Goal: Information Seeking & Learning: Learn about a topic

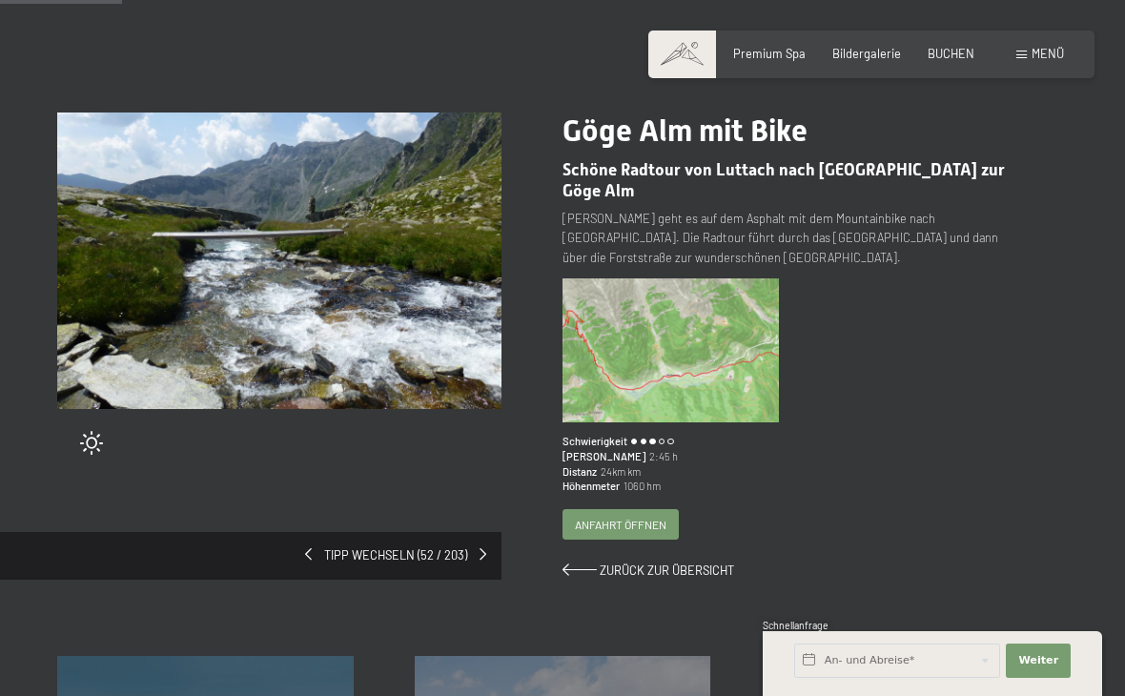
scroll to position [119, 0]
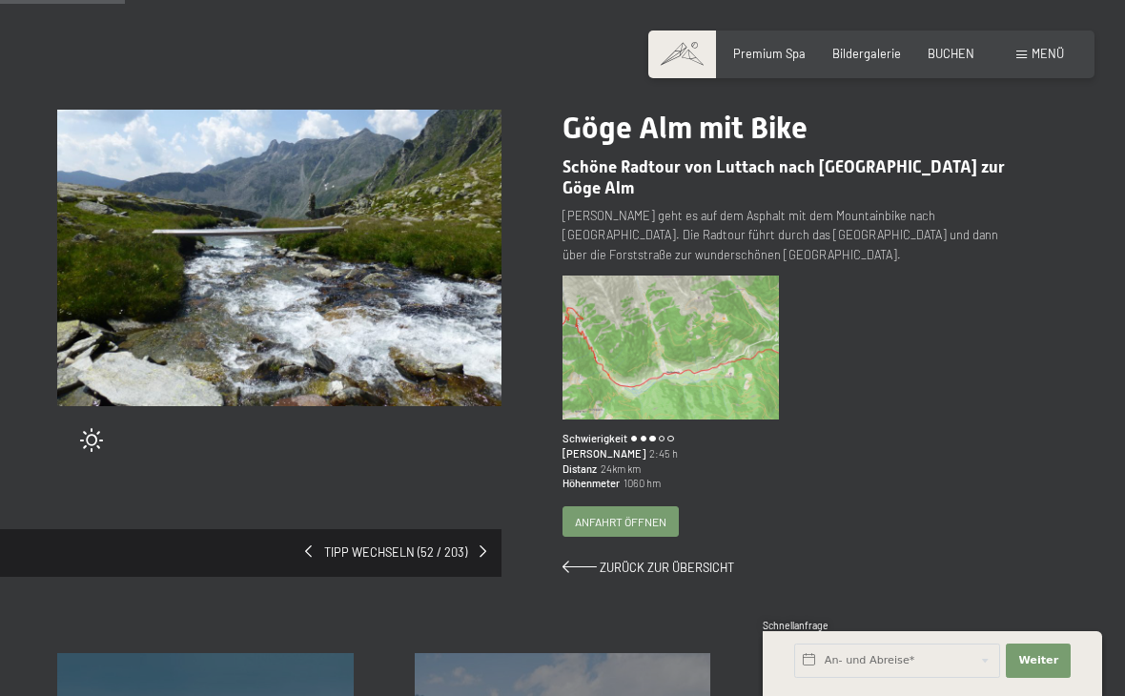
click at [688, 350] on img at bounding box center [670, 348] width 216 height 144
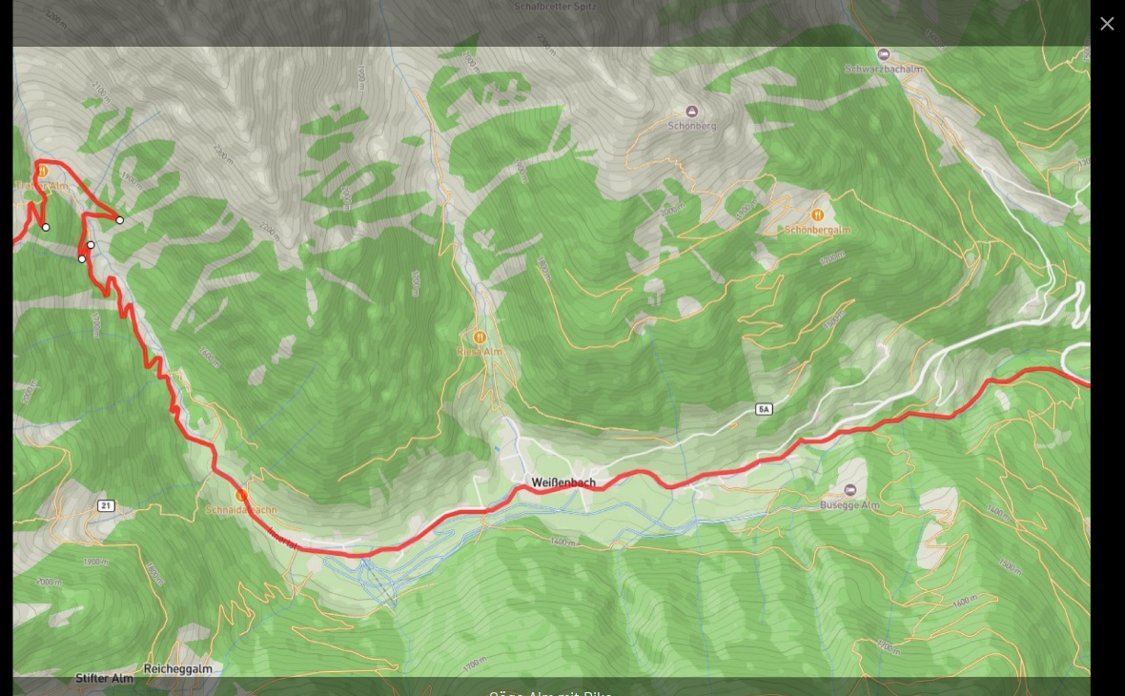
scroll to position [184, 0]
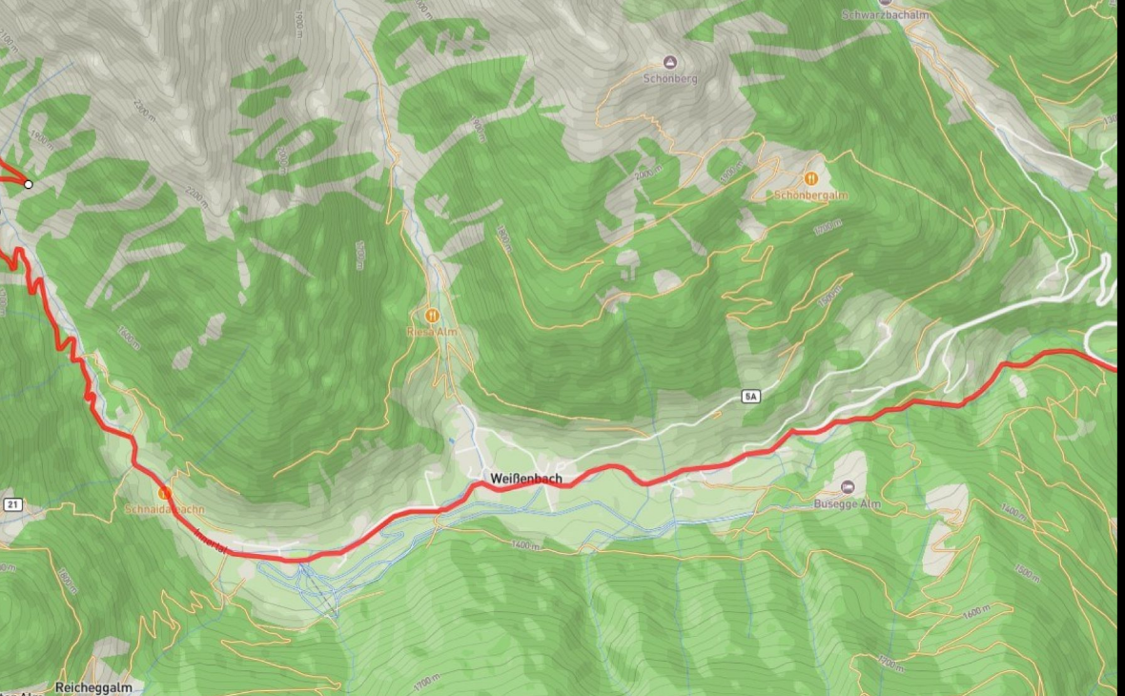
click at [814, 454] on img at bounding box center [563, 348] width 1044 height 696
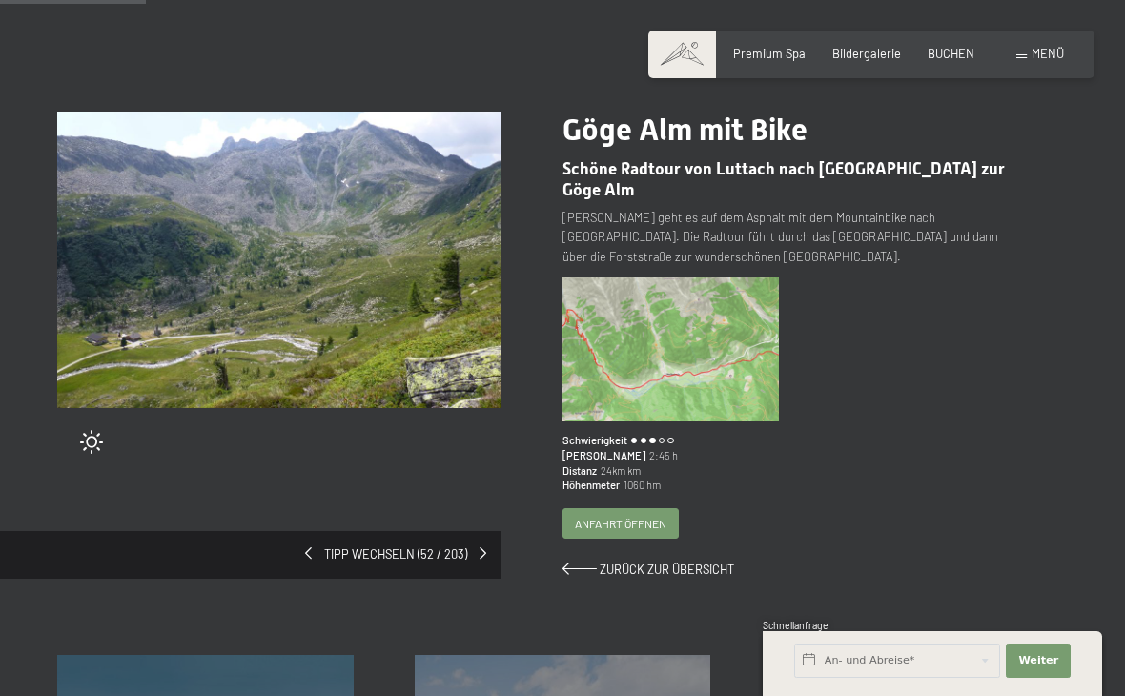
scroll to position [137, 0]
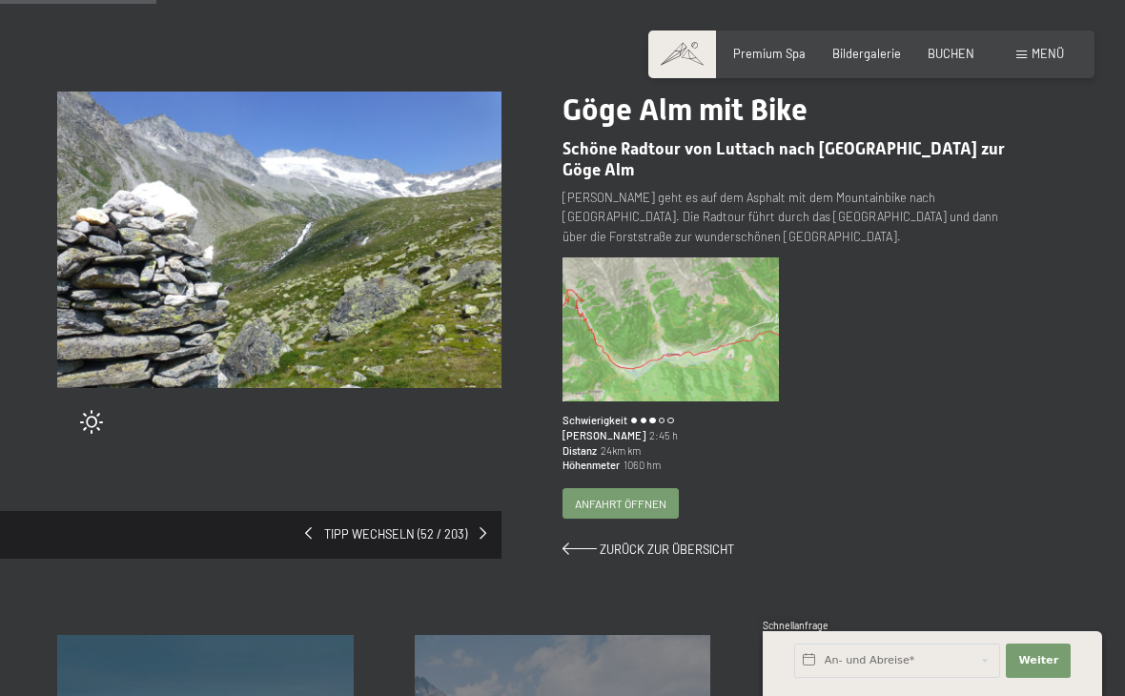
click at [652, 499] on span "Anfahrt öffnen" at bounding box center [621, 504] width 92 height 16
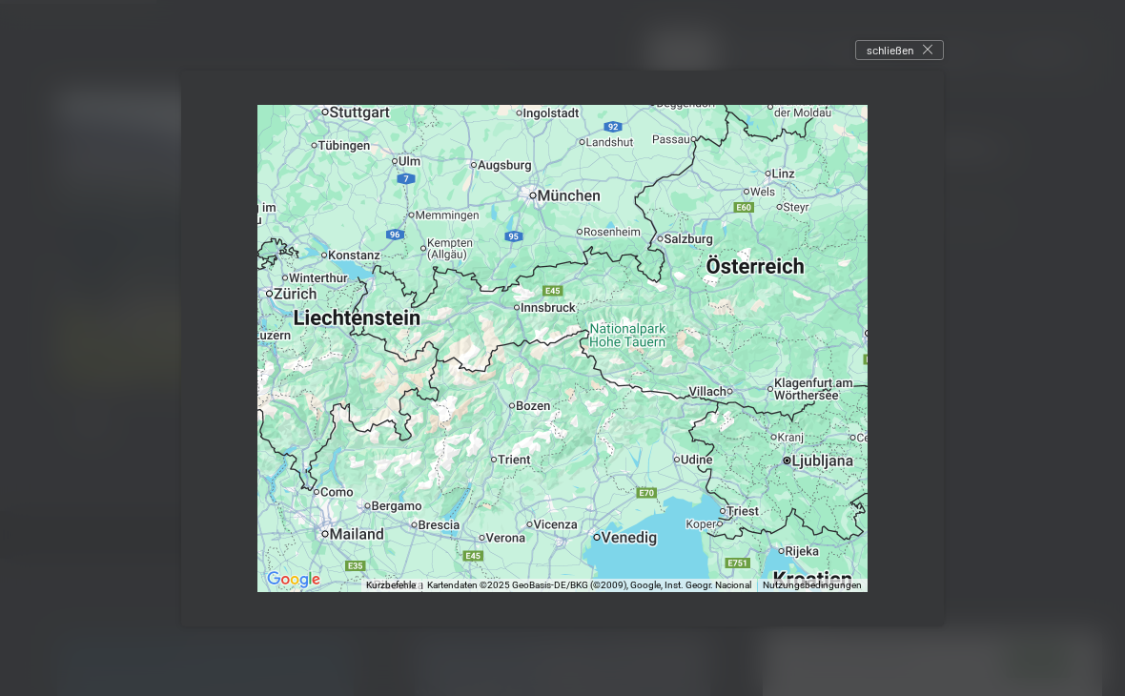
click at [909, 47] on span "schließen" at bounding box center [890, 50] width 47 height 16
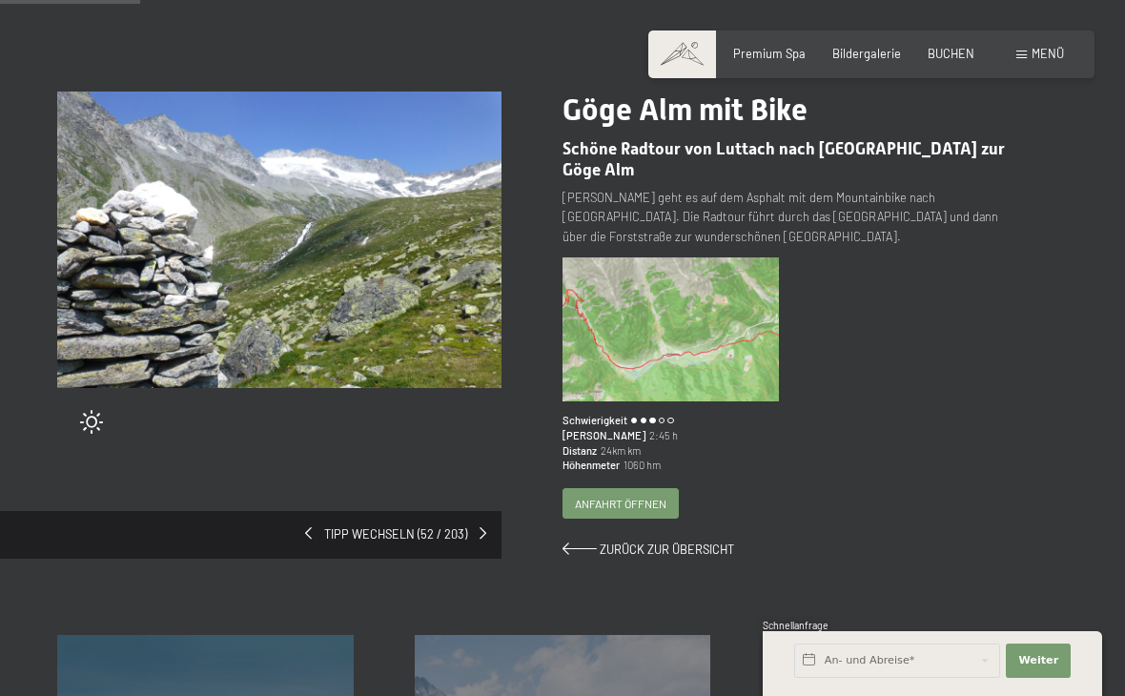
click at [493, 529] on div "Tipp wechseln (52 / 203)" at bounding box center [250, 535] width 501 height 48
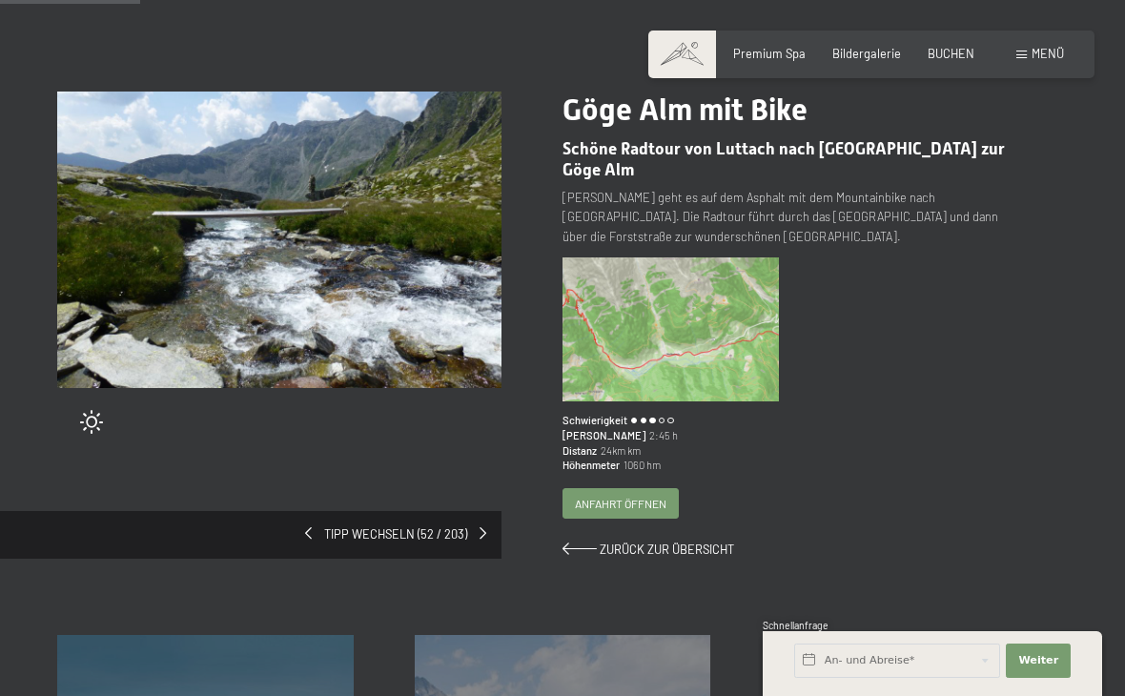
click at [371, 526] on span "Tipp wechseln (52 / 203)" at bounding box center [396, 534] width 168 height 17
click at [149, 235] on img at bounding box center [279, 240] width 444 height 296
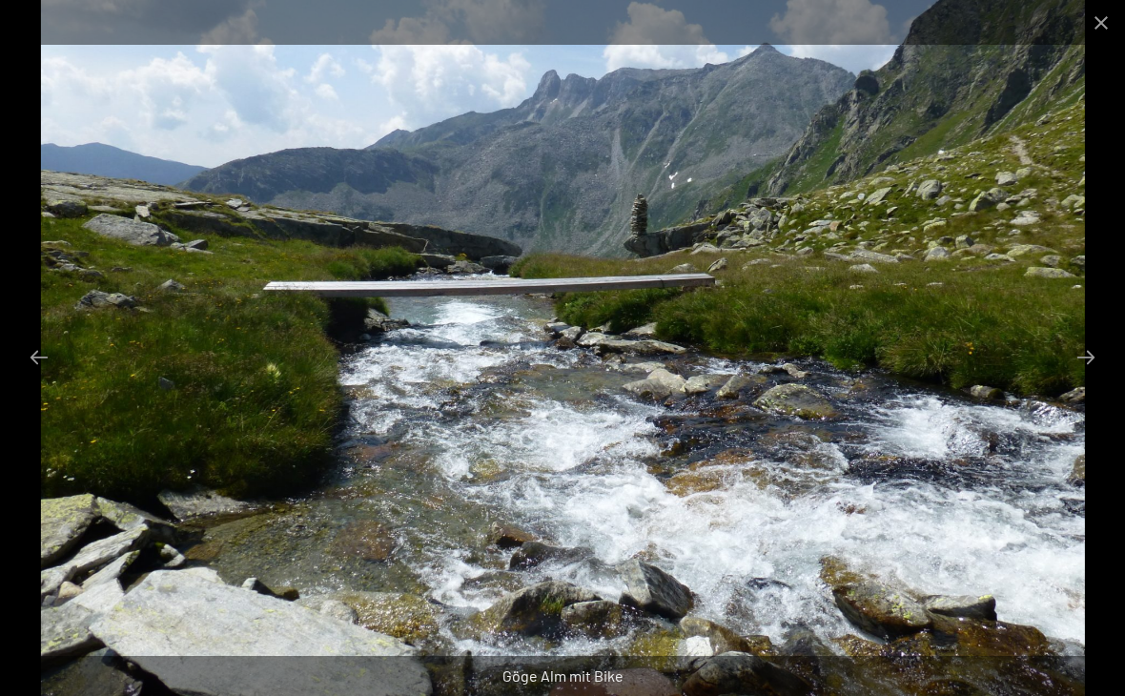
click at [1082, 352] on button "Next slide" at bounding box center [1086, 356] width 40 height 37
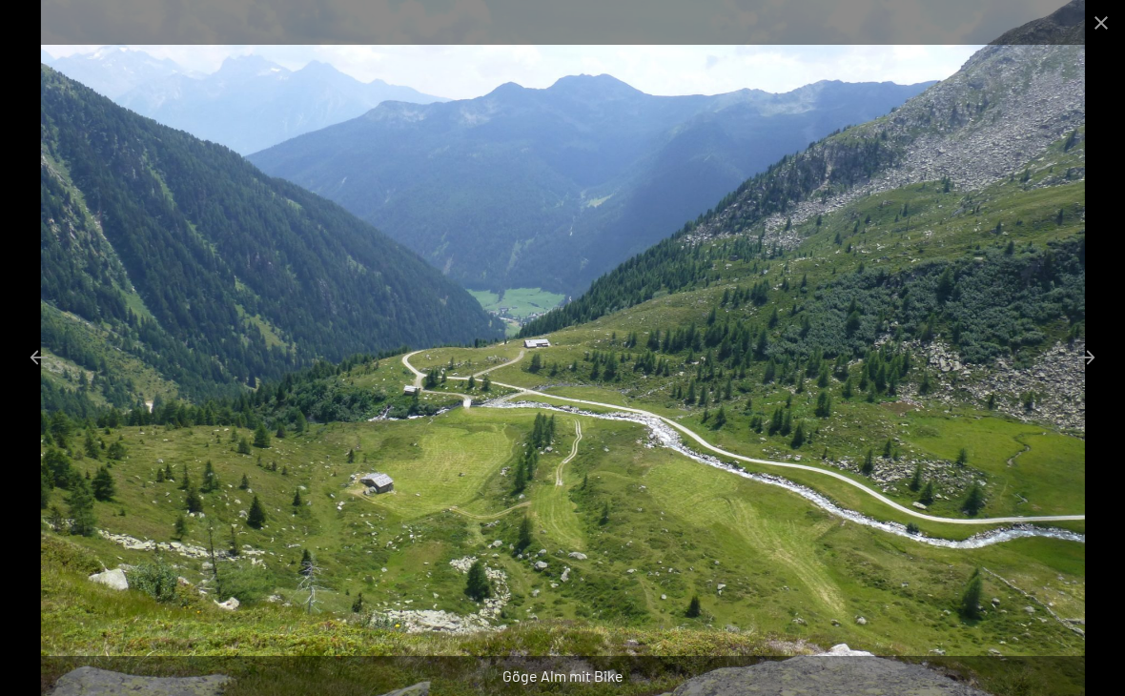
click at [1094, 343] on button "Next slide" at bounding box center [1086, 356] width 40 height 37
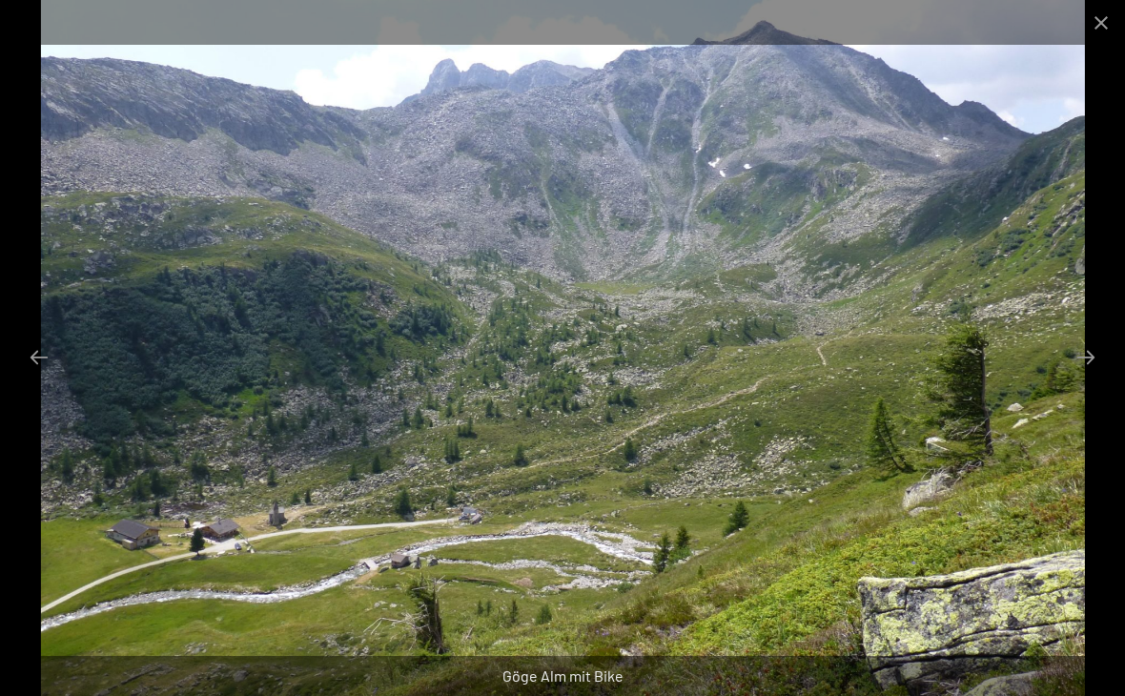
click at [1078, 352] on button "Next slide" at bounding box center [1086, 356] width 40 height 37
click at [1075, 360] on button "Next slide" at bounding box center [1086, 356] width 40 height 37
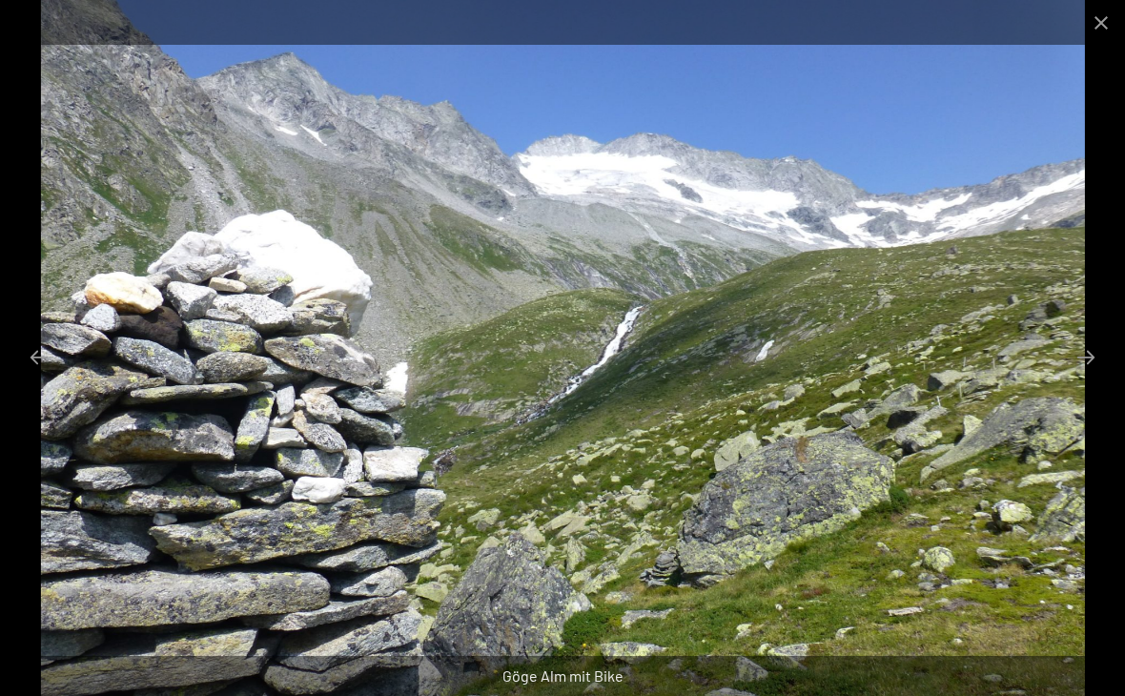
click at [1094, 344] on button "Next slide" at bounding box center [1086, 356] width 40 height 37
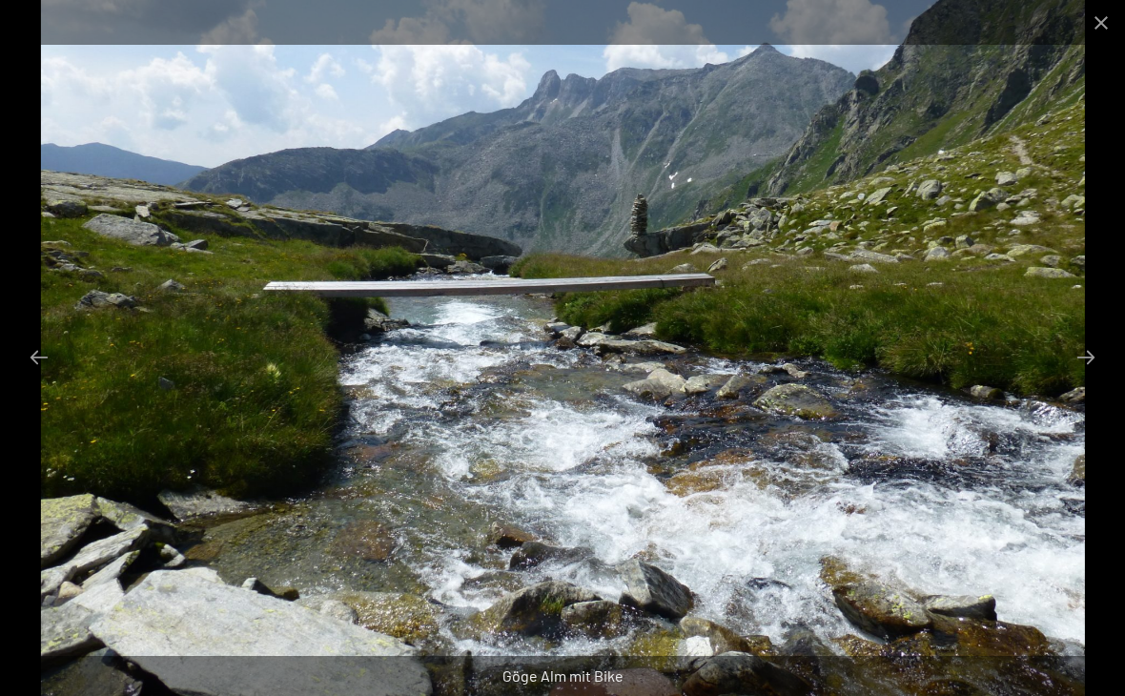
click at [1100, 341] on button "Next slide" at bounding box center [1086, 356] width 40 height 37
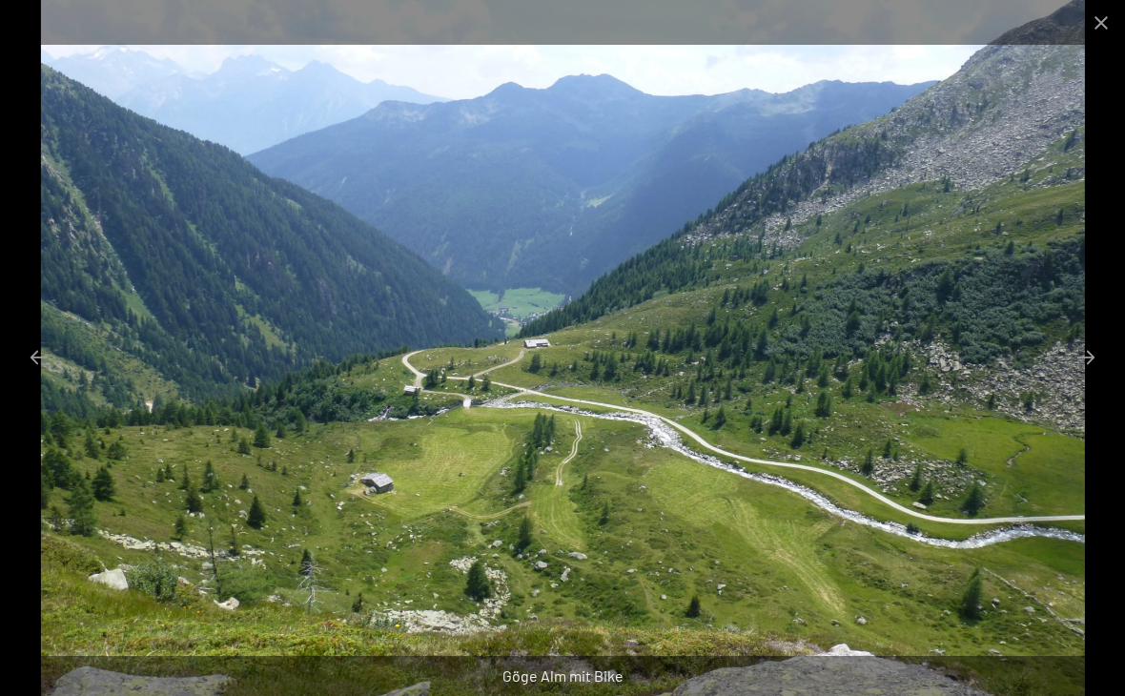
click at [1094, 341] on button "Next slide" at bounding box center [1086, 356] width 40 height 37
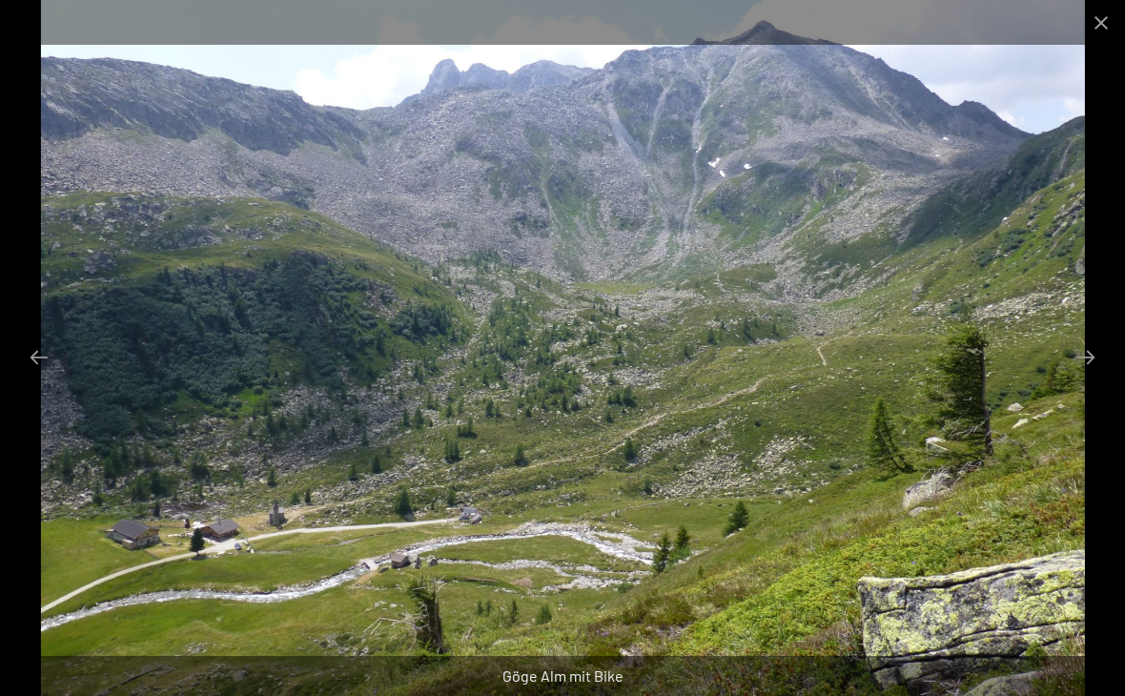
click at [1088, 354] on button "Next slide" at bounding box center [1086, 356] width 40 height 37
click at [1089, 354] on button "Next slide" at bounding box center [1086, 356] width 40 height 37
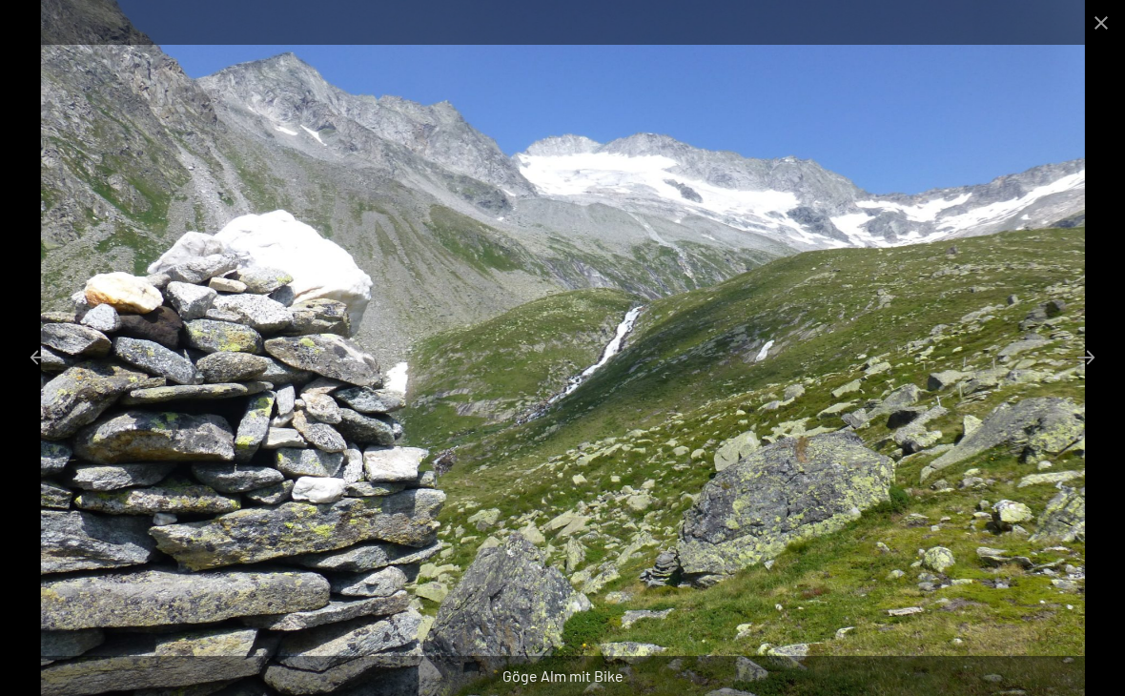
click at [1095, 346] on button "Next slide" at bounding box center [1086, 356] width 40 height 37
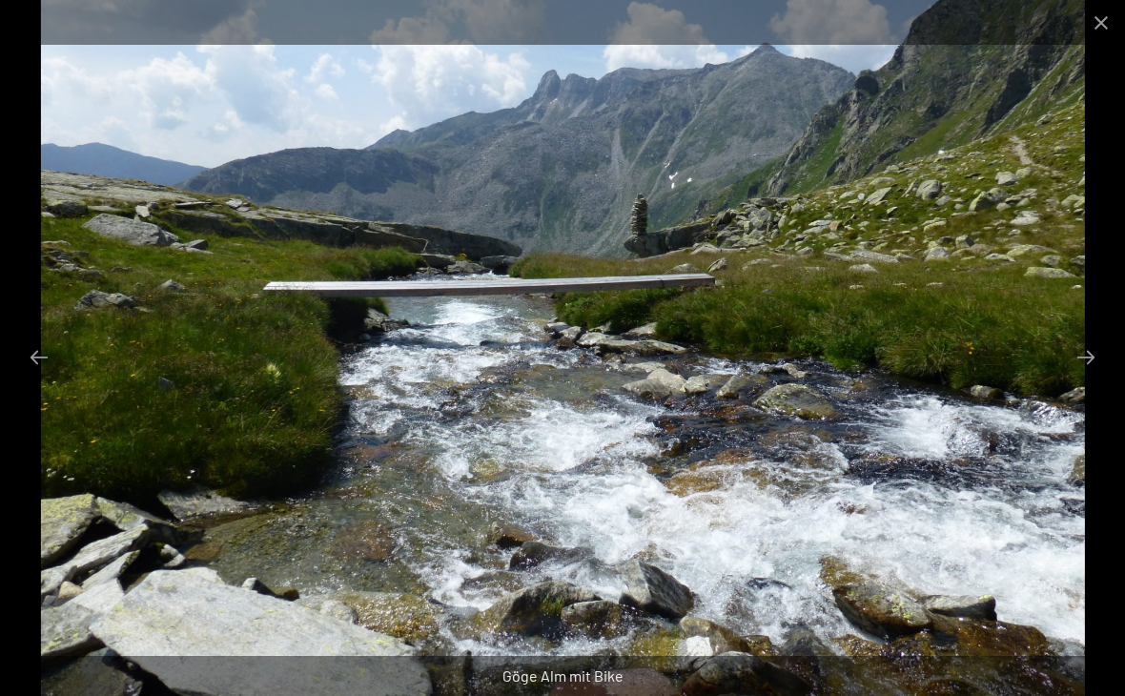
click at [1097, 346] on button "Next slide" at bounding box center [1086, 356] width 40 height 37
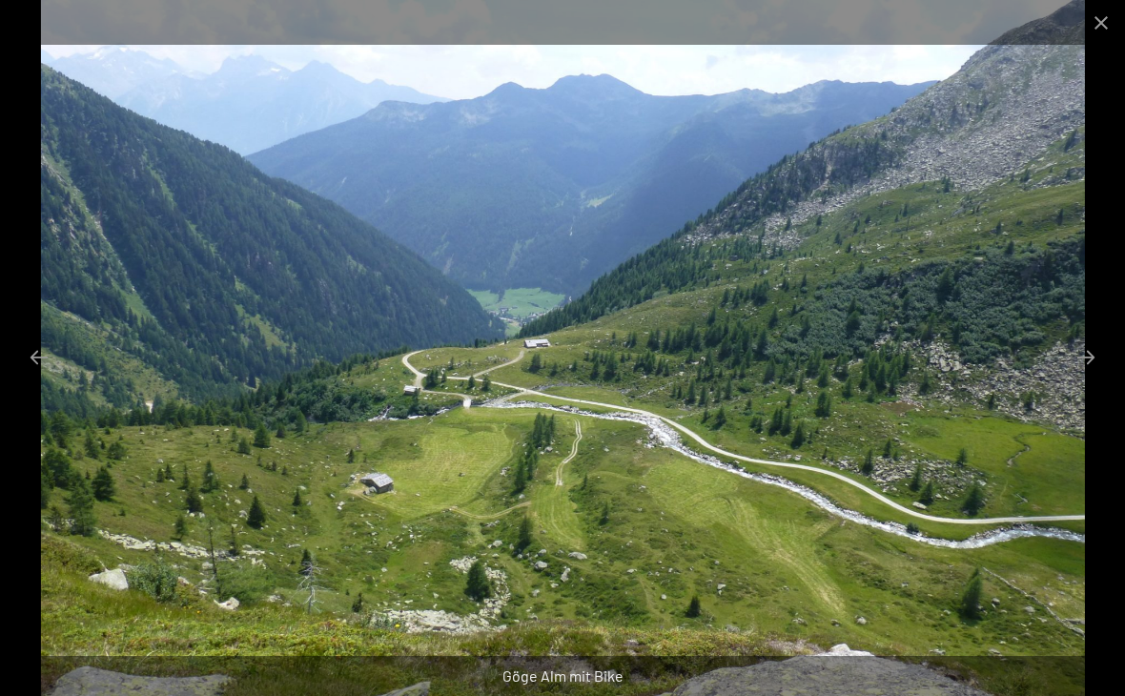
click at [1096, 13] on button "Close gallery" at bounding box center [1101, 22] width 48 height 45
